Goal: Task Accomplishment & Management: Use online tool/utility

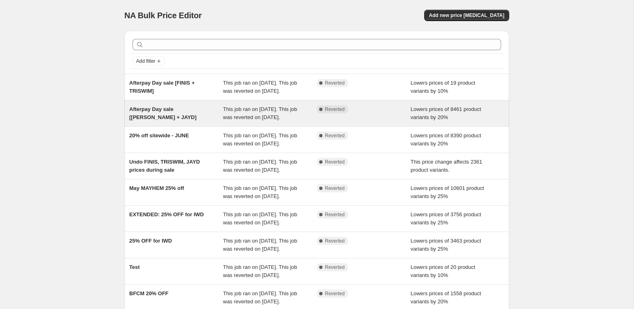
click at [189, 121] on div "Afterpay Day sale [[PERSON_NAME] + JAYD]" at bounding box center [176, 113] width 94 height 16
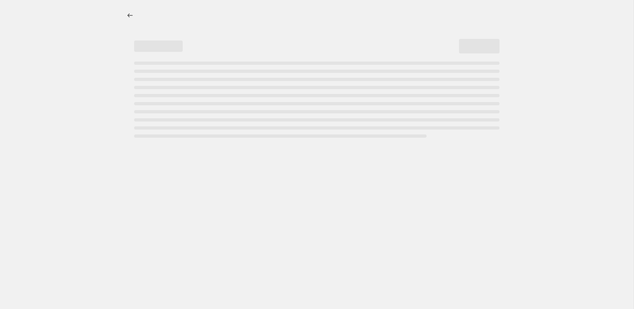
select select "percentage"
select select "vendor"
select select "collection"
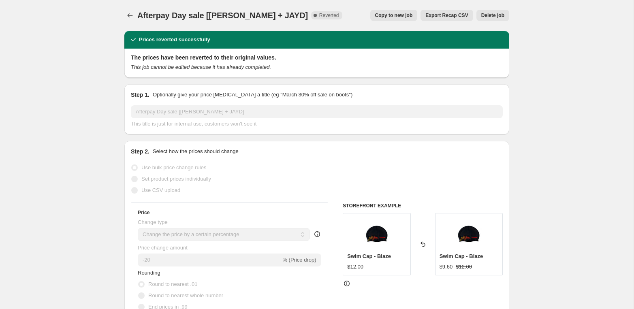
click at [394, 17] on span "Copy to new job" at bounding box center [394, 15] width 38 height 6
select select "percentage"
select select "vendor"
select select "collection"
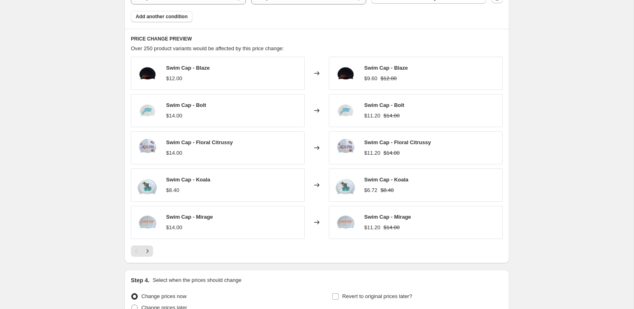
scroll to position [609, 0]
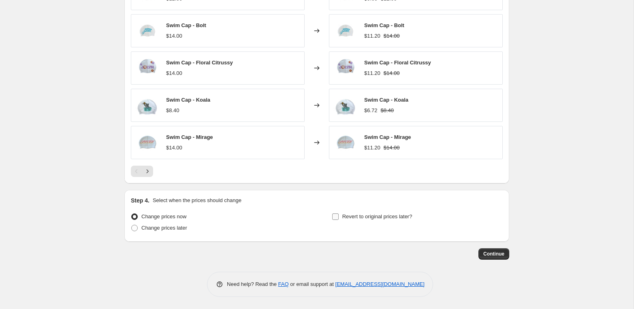
click at [340, 215] on label "Revert to original prices later?" at bounding box center [372, 216] width 81 height 11
click at [339, 215] on input "Revert to original prices later?" at bounding box center [335, 216] width 6 height 6
checkbox input "true"
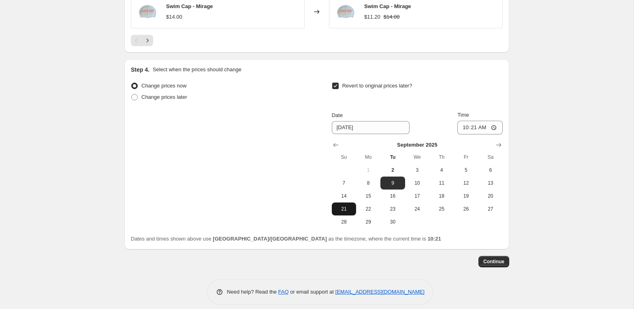
scroll to position [748, 0]
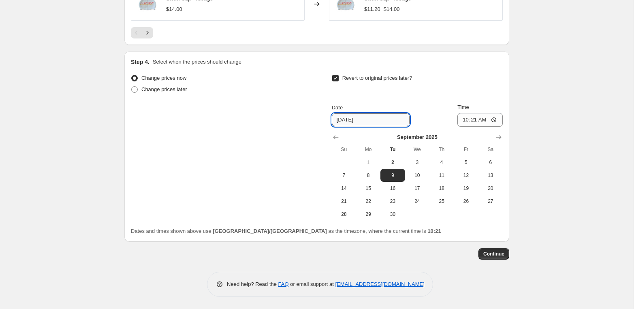
click at [369, 119] on input "[DATE]" at bounding box center [371, 119] width 78 height 13
click at [394, 213] on span "30" at bounding box center [392, 214] width 18 height 6
type input "[DATE]"
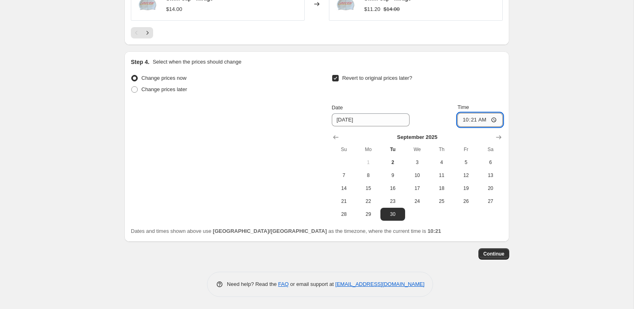
click at [465, 119] on input "10:21" at bounding box center [479, 120] width 45 height 14
type input "11:00"
drag, startPoint x: 560, startPoint y: 224, endPoint x: 514, endPoint y: 245, distance: 51.4
click at [494, 255] on span "Continue" at bounding box center [493, 254] width 21 height 6
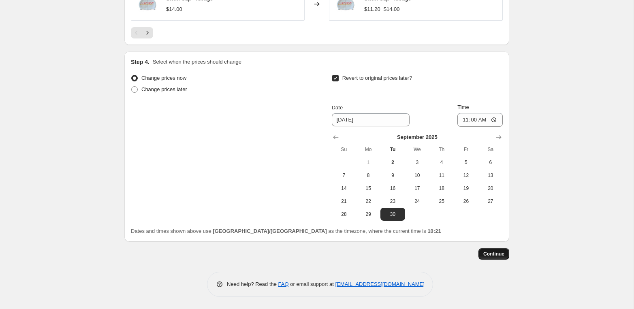
scroll to position [0, 0]
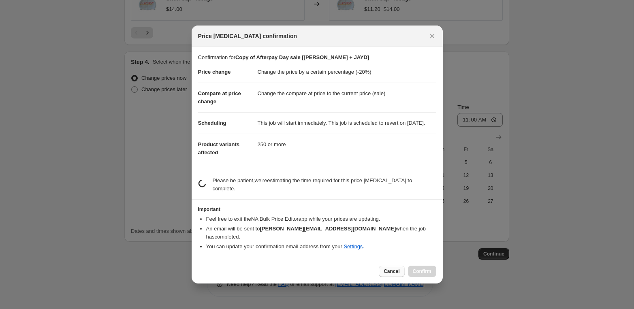
click at [388, 272] on span "Cancel" at bounding box center [391, 271] width 16 height 6
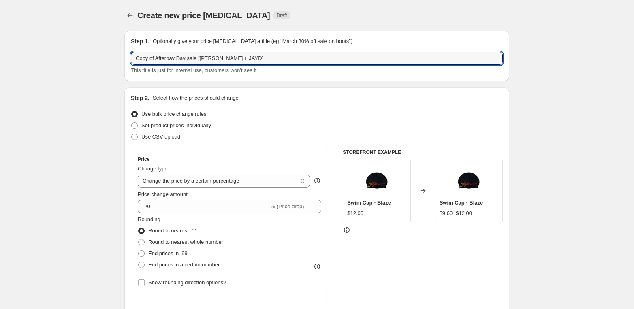
drag, startPoint x: 157, startPoint y: 59, endPoint x: 111, endPoint y: 59, distance: 45.8
type input "REDO: Afterpay Day sale [[PERSON_NAME] + JAYD]"
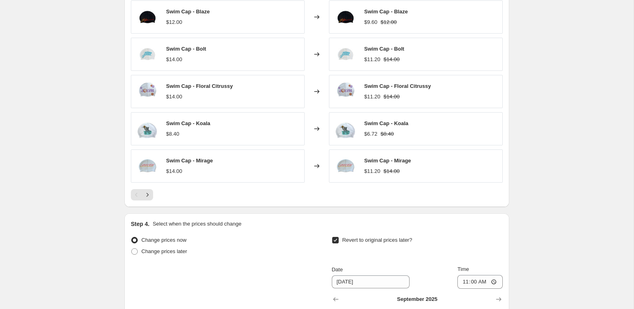
scroll to position [748, 0]
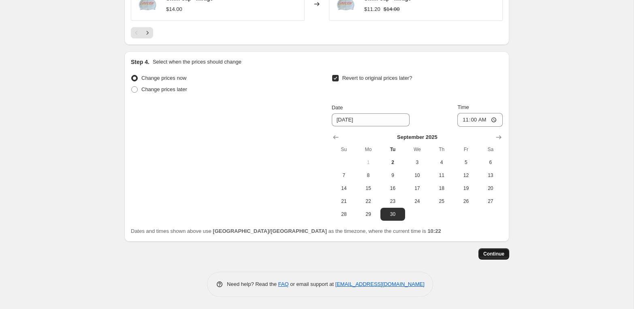
click at [494, 256] on span "Continue" at bounding box center [493, 254] width 21 height 6
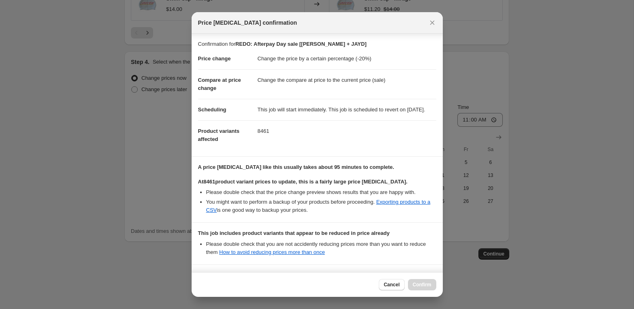
scroll to position [85, 0]
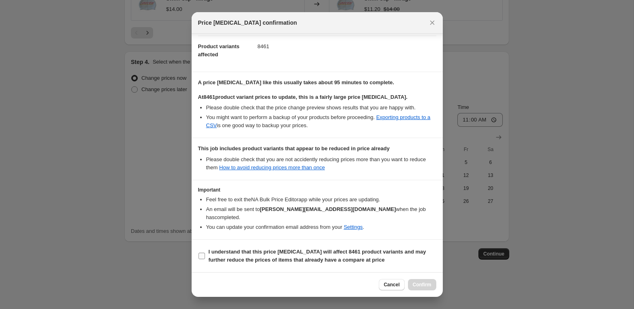
click at [203, 259] on input "I understand that this price [MEDICAL_DATA] will affect 8461 product variants a…" at bounding box center [201, 256] width 6 height 6
checkbox input "true"
click at [426, 287] on span "Confirm" at bounding box center [422, 284] width 19 height 6
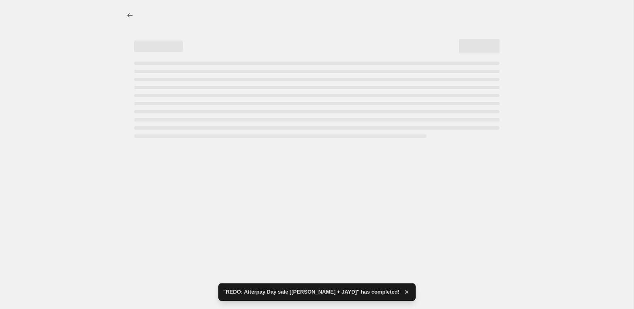
select select "percentage"
select select "vendor"
select select "collection"
